Goal: Answer question/provide support

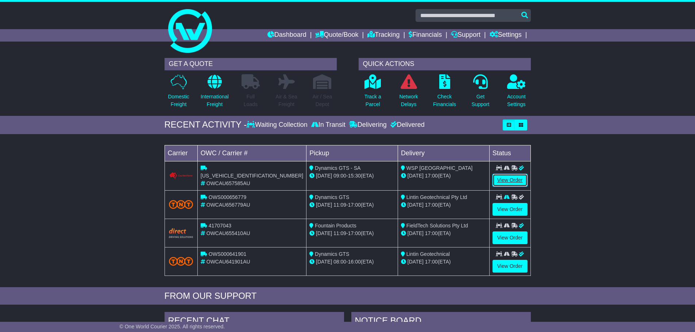
click at [515, 182] on link "View Order" at bounding box center [509, 180] width 35 height 13
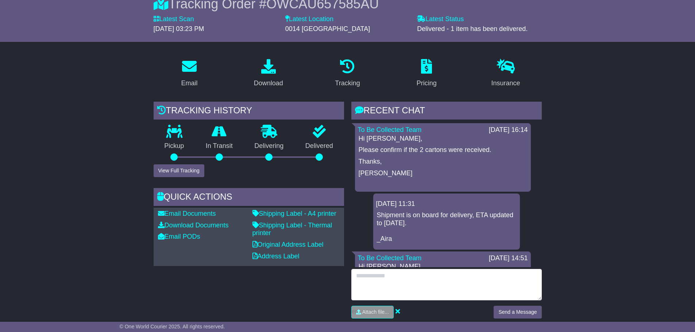
click at [401, 287] on textarea at bounding box center [446, 284] width 190 height 31
type textarea "*********"
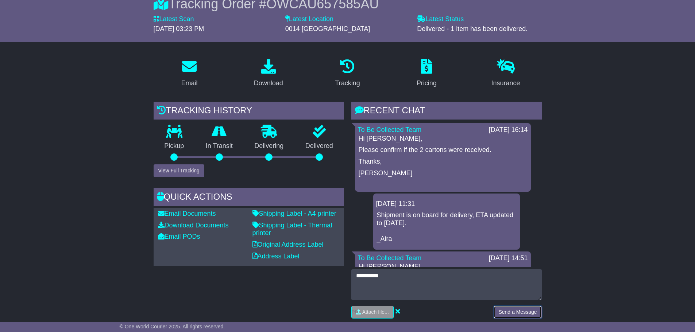
click at [513, 313] on button "Send a Message" at bounding box center [518, 312] width 48 height 13
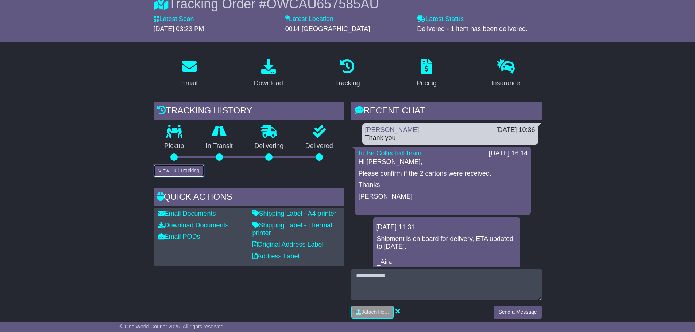
click at [173, 172] on button "View Full Tracking" at bounding box center [179, 171] width 51 height 13
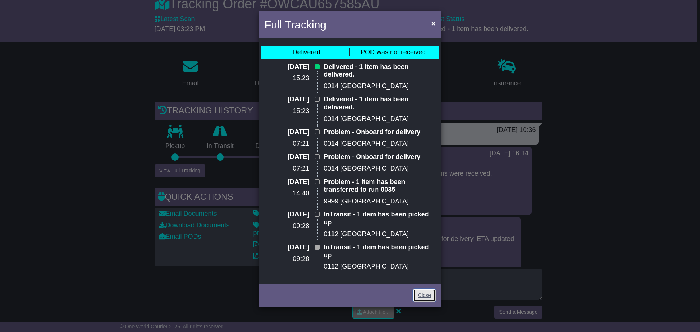
click at [429, 295] on link "Close" at bounding box center [424, 295] width 23 height 13
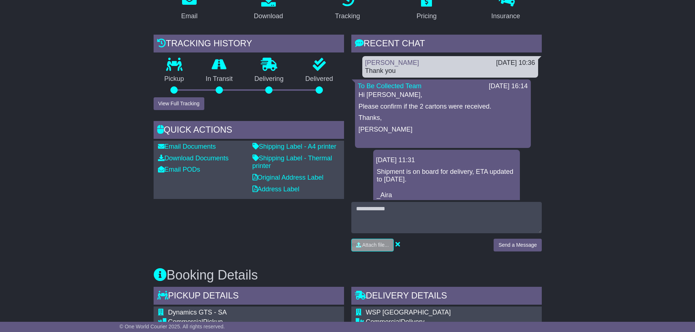
scroll to position [146, 0]
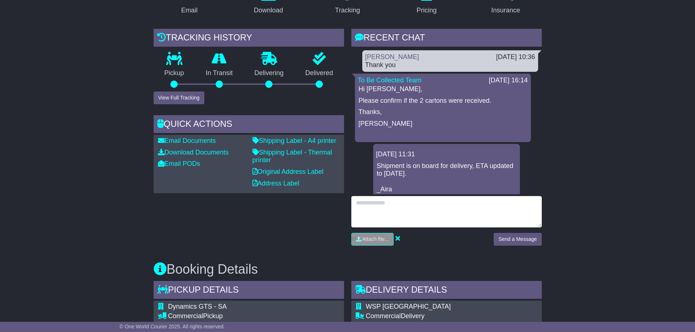
click at [390, 209] on textarea at bounding box center [446, 211] width 190 height 31
type textarea "*"
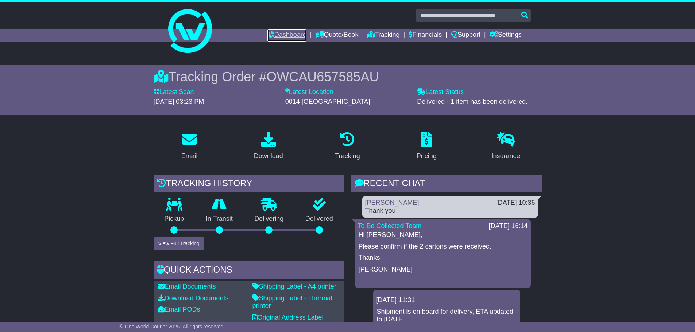
click at [275, 32] on link "Dashboard" at bounding box center [286, 35] width 39 height 12
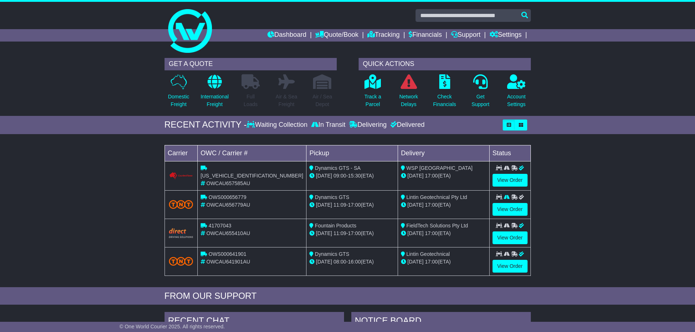
click at [55, 235] on div "Loading... No bookings found Carrier OWC / Carrier # Pickup Delivery Status CPW…" at bounding box center [347, 213] width 695 height 150
